Goal: Task Accomplishment & Management: Use online tool/utility

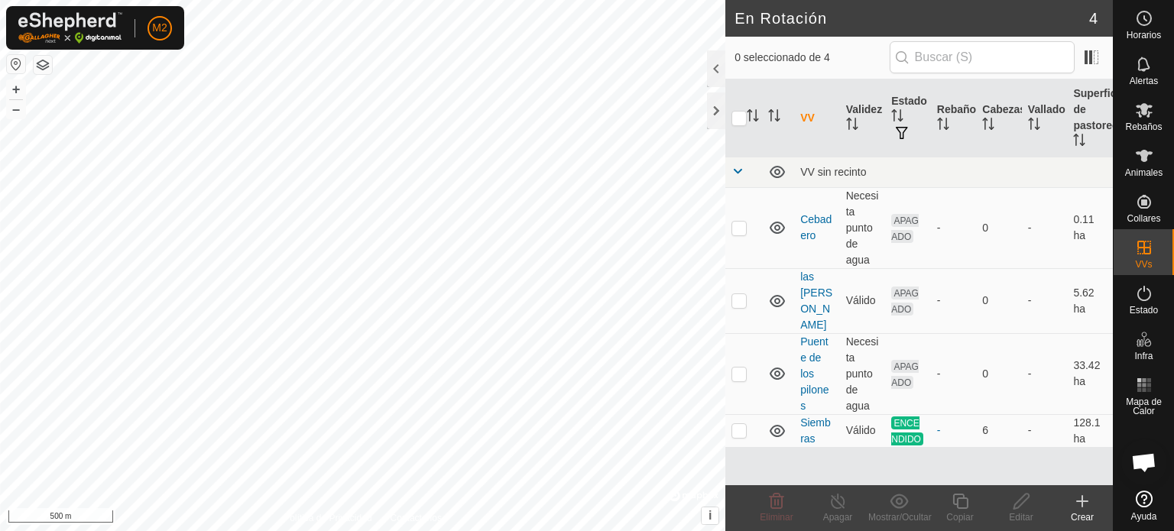
scroll to position [1481, 0]
click at [739, 229] on p-checkbox at bounding box center [738, 228] width 15 height 12
checkbox input "true"
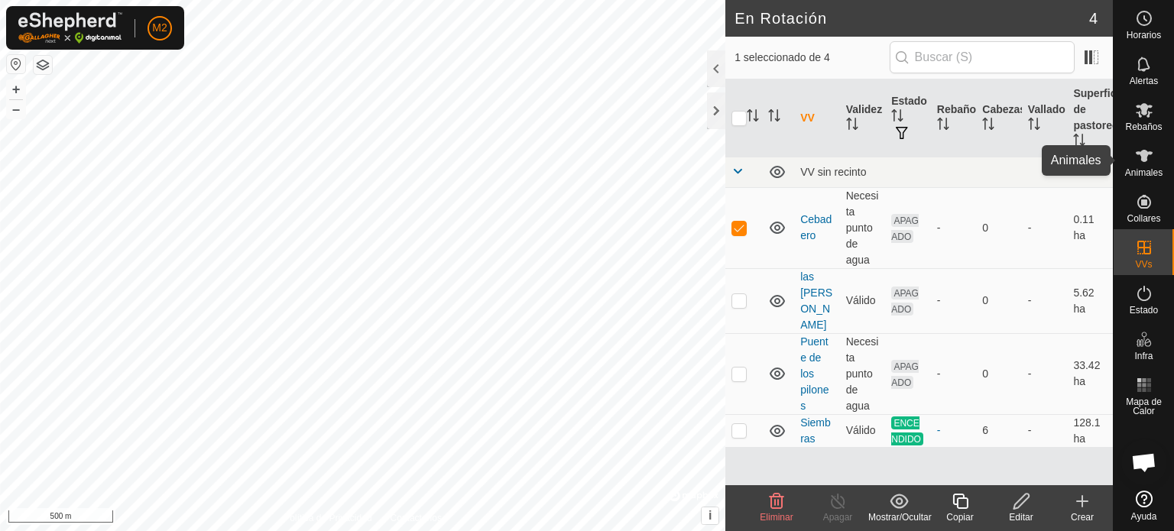
click at [1145, 173] on span "Animales" at bounding box center [1143, 172] width 37 height 9
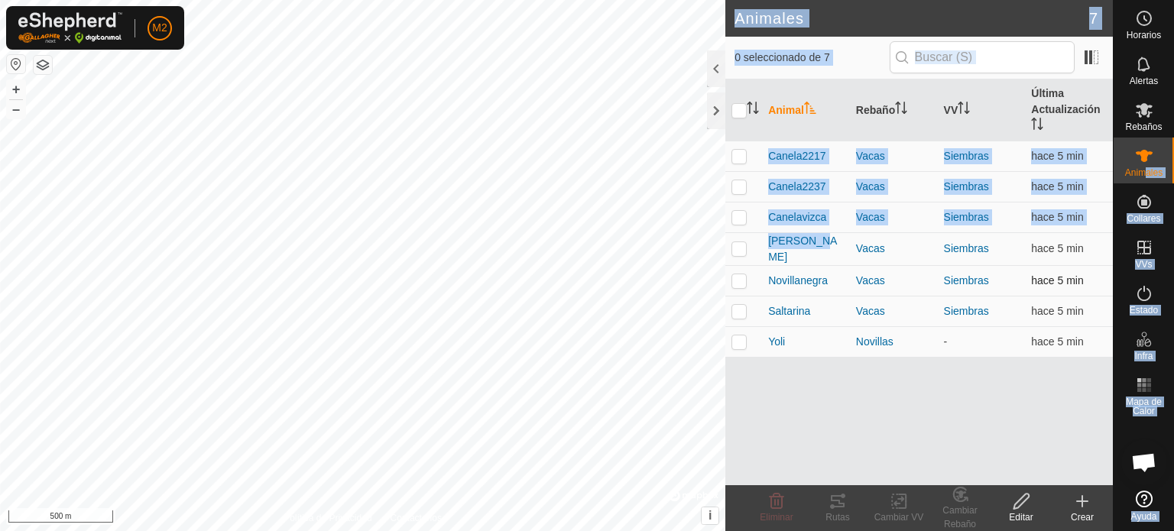
drag, startPoint x: 1145, startPoint y: 173, endPoint x: 746, endPoint y: 280, distance: 413.7
click at [746, 280] on div "Horarios Alertas Rebaños Animales Collares VVs Estado Infra Mapa de Calor Ayuda…" at bounding box center [587, 265] width 1174 height 531
click at [736, 160] on p-checkbox at bounding box center [738, 156] width 15 height 12
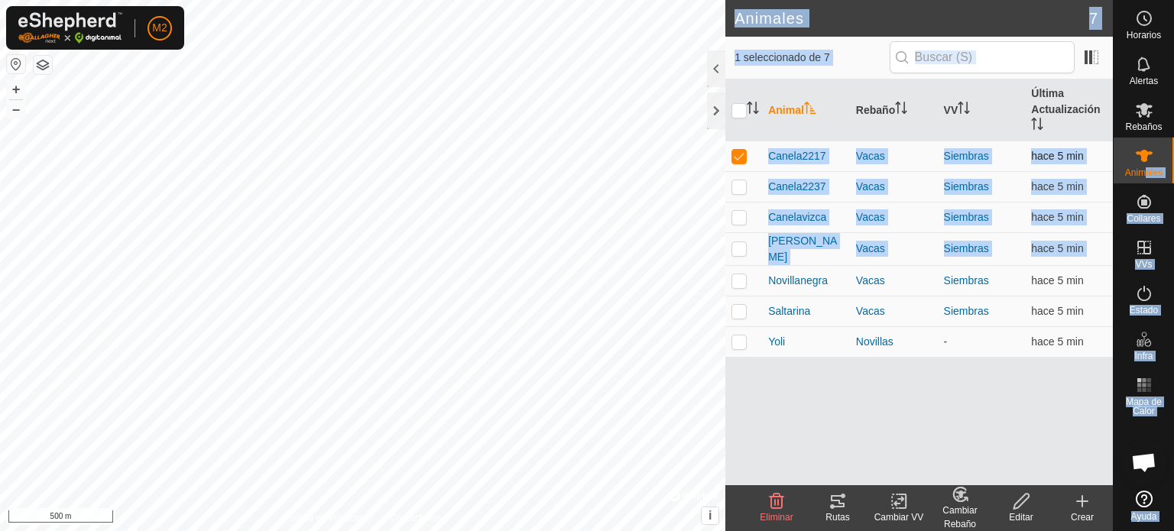
click at [736, 160] on p-checkbox at bounding box center [738, 156] width 15 height 12
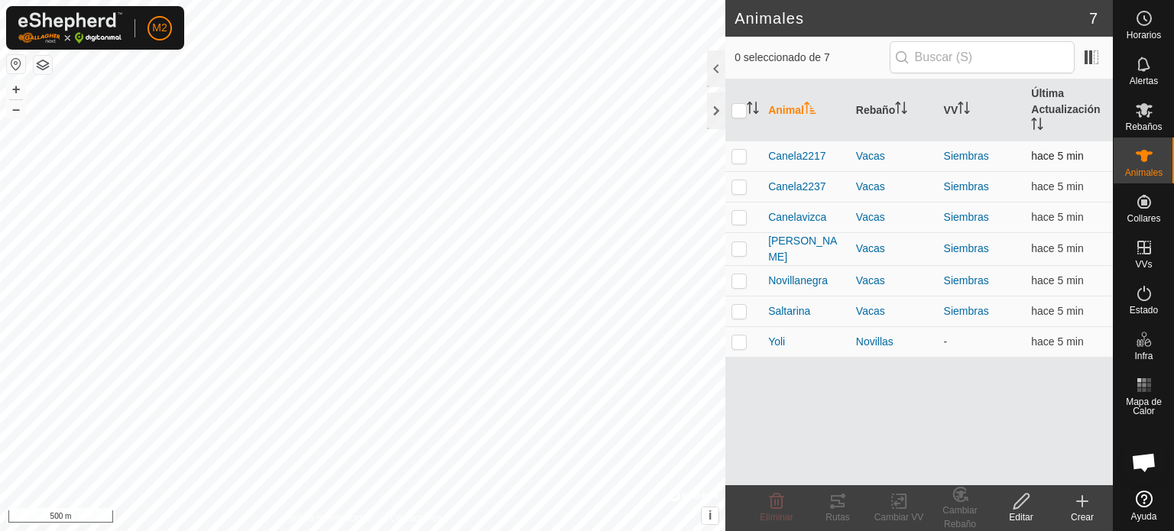
click at [736, 160] on p-checkbox at bounding box center [738, 156] width 15 height 12
click at [831, 507] on icon at bounding box center [838, 501] width 14 height 12
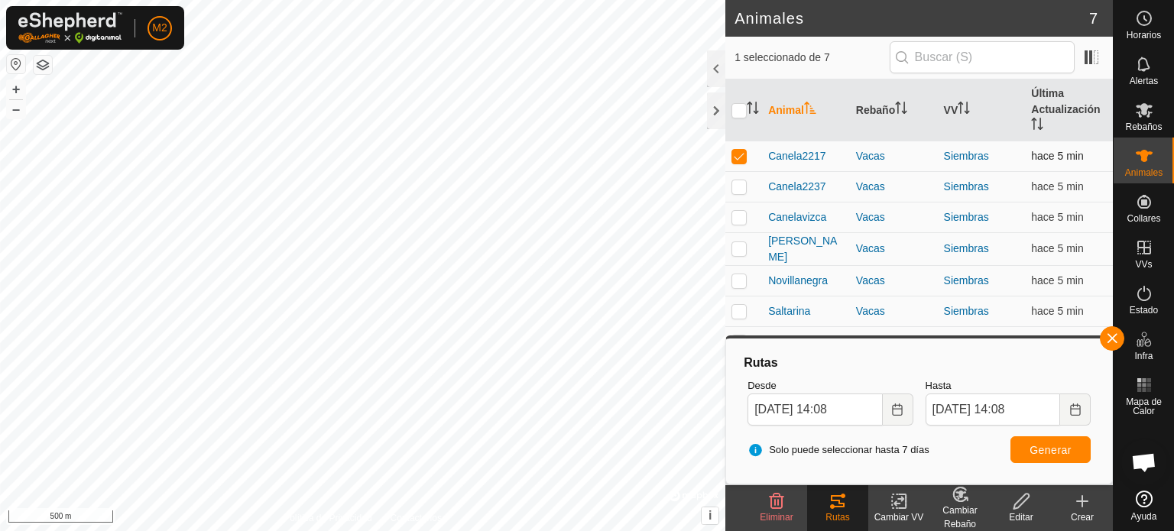
click at [740, 151] on p-checkbox at bounding box center [738, 156] width 15 height 12
checkbox input "false"
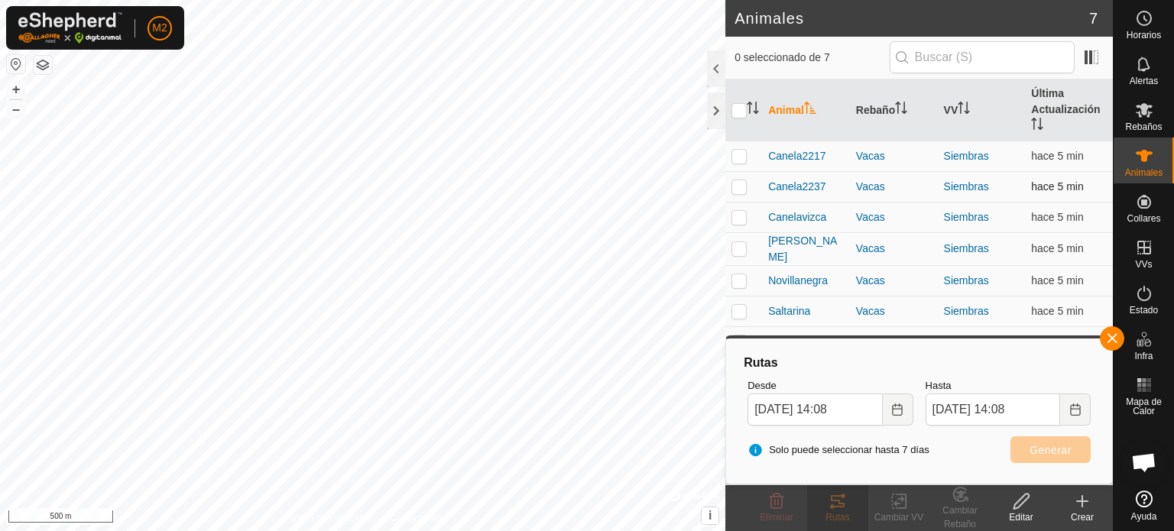
click at [731, 184] on p-checkbox at bounding box center [738, 186] width 15 height 12
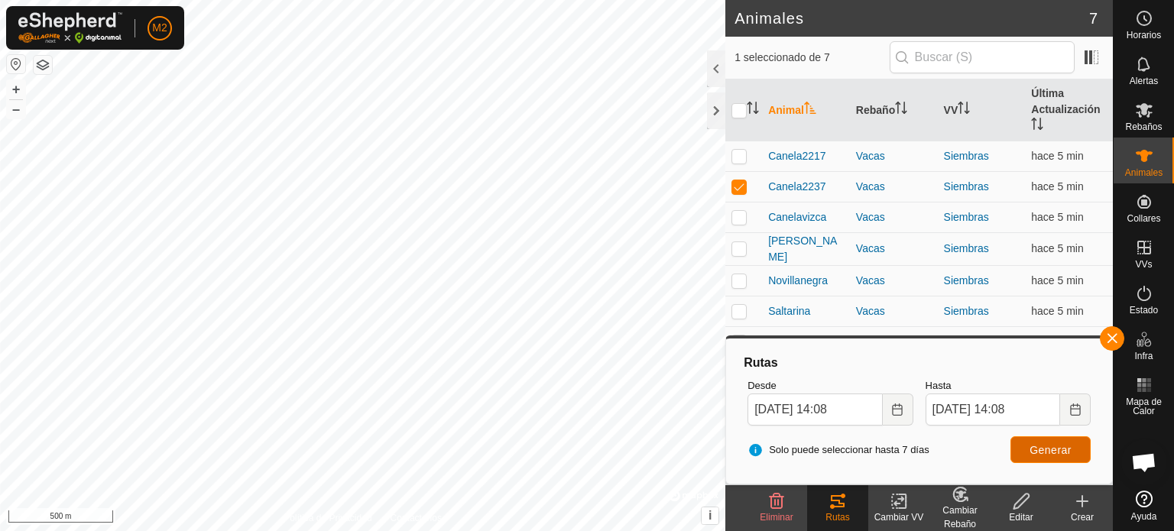
click at [1021, 436] on button "Generar" at bounding box center [1050, 449] width 80 height 27
click at [734, 186] on p-checkbox at bounding box center [738, 186] width 15 height 12
checkbox input "false"
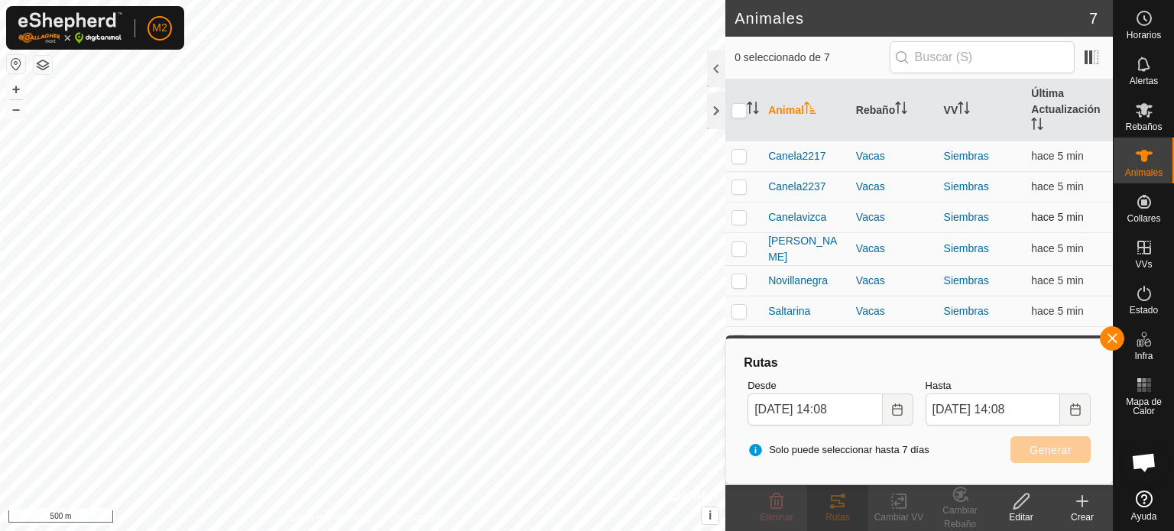
click at [737, 219] on p-checkbox at bounding box center [738, 217] width 15 height 12
checkbox input "true"
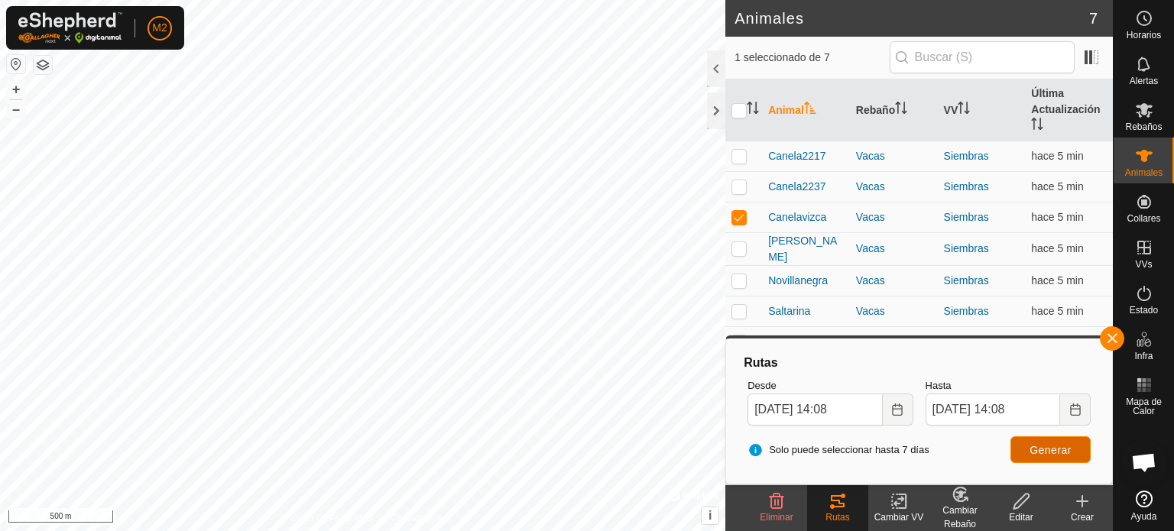
click at [1027, 452] on button "Generar" at bounding box center [1050, 449] width 80 height 27
click at [740, 243] on p-checkbox at bounding box center [738, 248] width 15 height 12
checkbox input "true"
click at [741, 209] on td at bounding box center [743, 217] width 37 height 31
checkbox input "false"
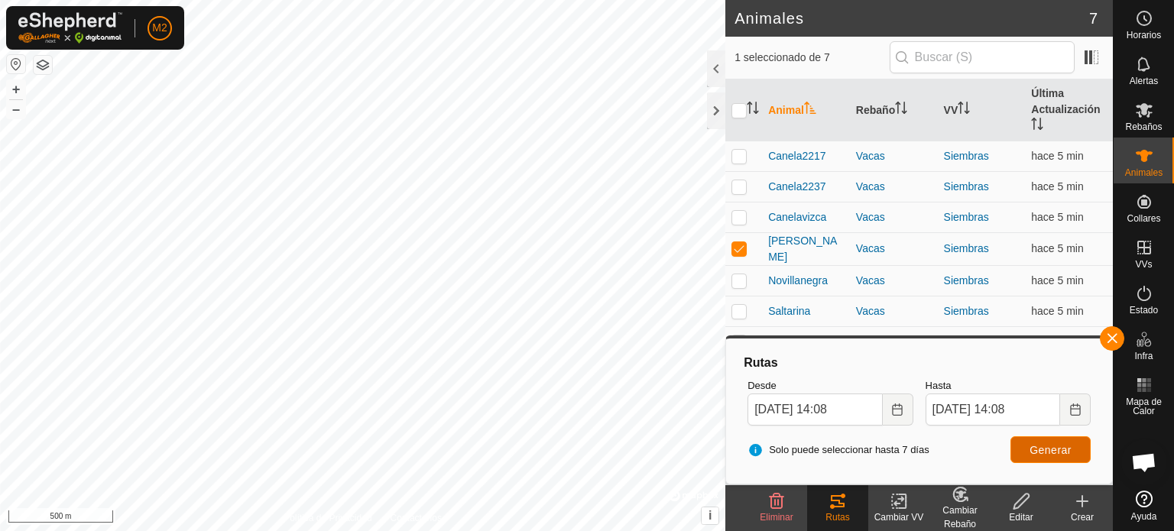
click at [1044, 457] on button "Generar" at bounding box center [1050, 449] width 80 height 27
click at [734, 283] on td at bounding box center [743, 280] width 37 height 31
checkbox input "true"
click at [744, 251] on p-checkbox at bounding box center [738, 248] width 15 height 12
checkbox input "false"
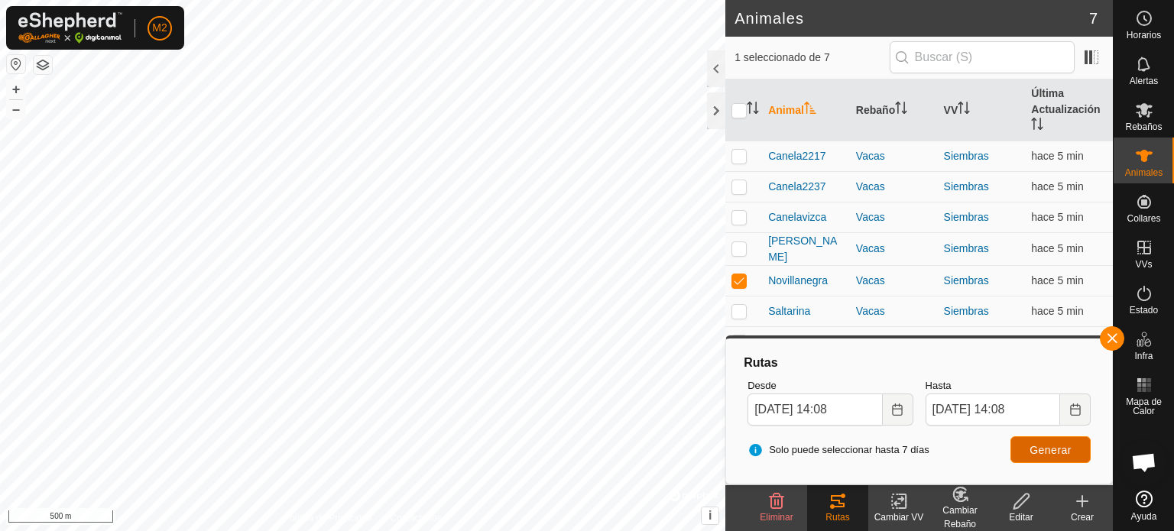
click at [1024, 445] on button "Generar" at bounding box center [1050, 449] width 80 height 27
click at [743, 310] on p-checkbox at bounding box center [738, 311] width 15 height 12
checkbox input "true"
click at [738, 280] on p-checkbox at bounding box center [738, 280] width 15 height 12
checkbox input "false"
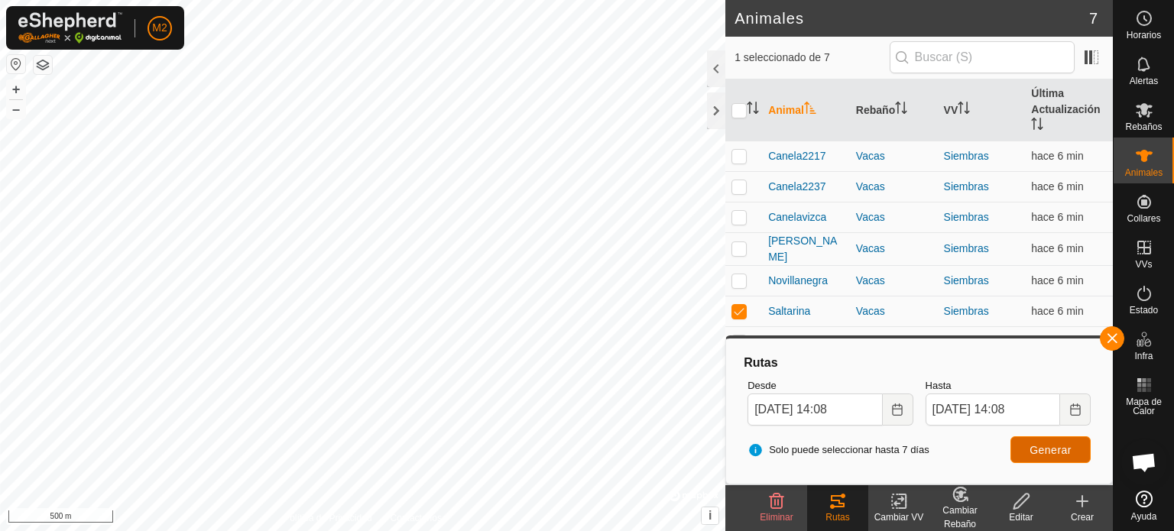
click at [1019, 446] on button "Generar" at bounding box center [1050, 449] width 80 height 27
